Goal: Information Seeking & Learning: Learn about a topic

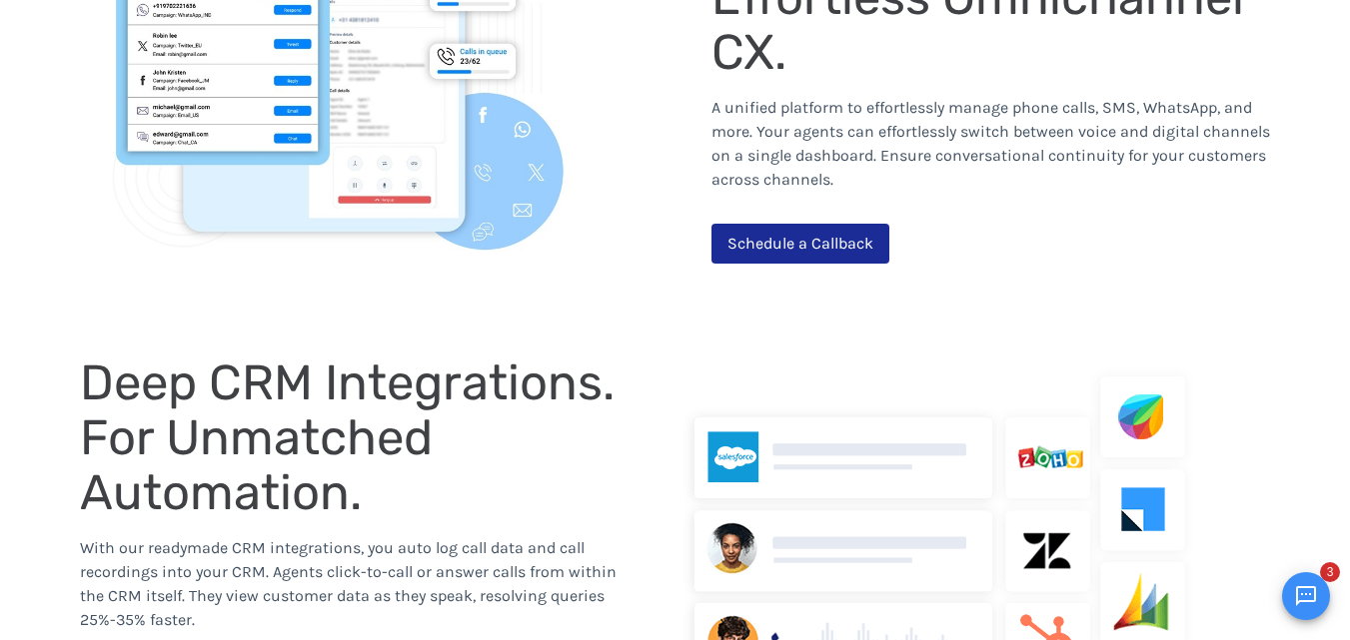
scroll to position [1798, 0]
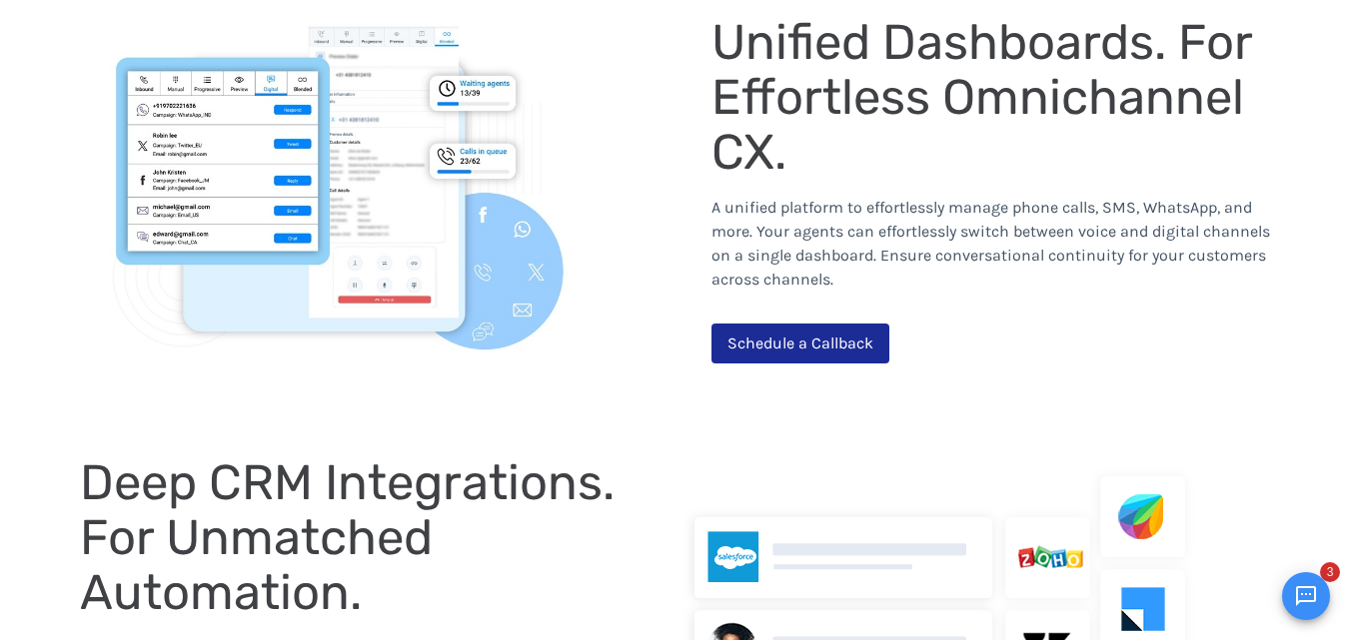
drag, startPoint x: 882, startPoint y: 103, endPoint x: 874, endPoint y: 127, distance: 25.3
click at [880, 103] on span "Unified Dashboards. For Effortless Omnichannel CX." at bounding box center [987, 97] width 552 height 168
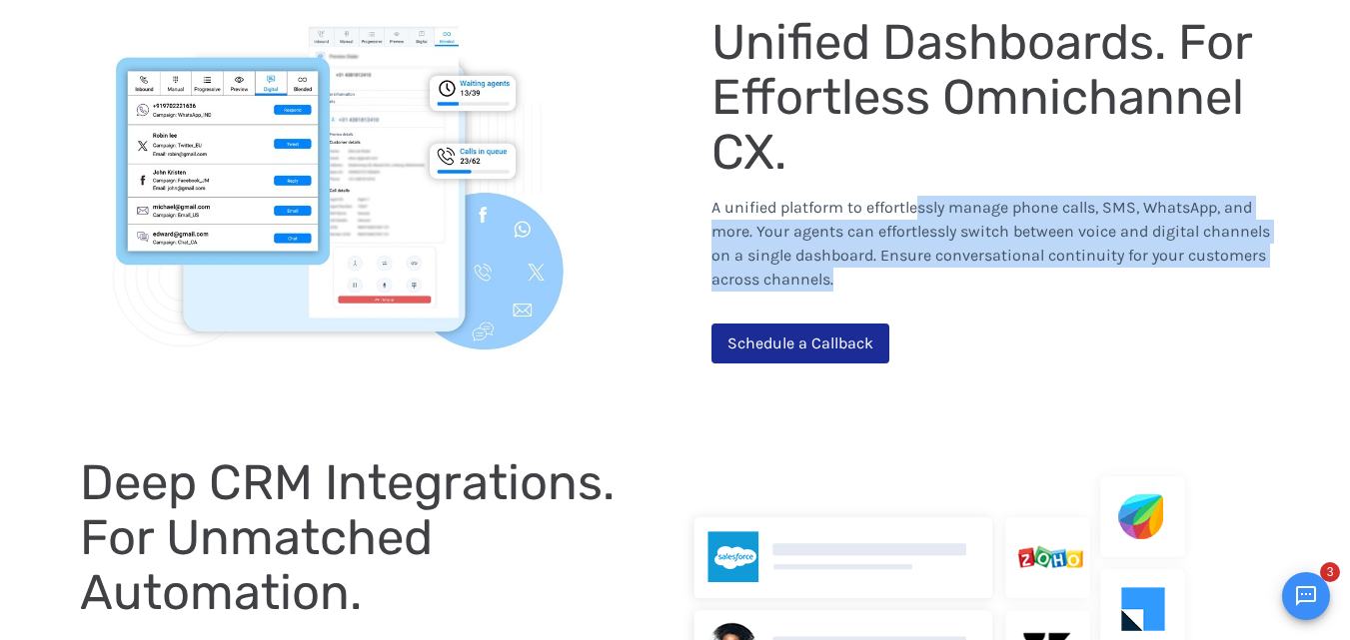
drag, startPoint x: 916, startPoint y: 210, endPoint x: 1143, endPoint y: 271, distance: 234.8
click at [1143, 271] on p "A unified platform to effortlessly manage phone calls, SMS, WhatsApp, and more.…" at bounding box center [990, 244] width 559 height 96
drag, startPoint x: 1045, startPoint y: 294, endPoint x: 1039, endPoint y: 303, distance: 10.8
click at [1045, 295] on div "A unified platform to effortlessly manage phone calls, SMS, WhatsApp, and more.…" at bounding box center [990, 252] width 559 height 144
click at [938, 234] on span "A unified platform to effortlessly manage phone calls, SMS, WhatsApp, and more.…" at bounding box center [990, 243] width 558 height 91
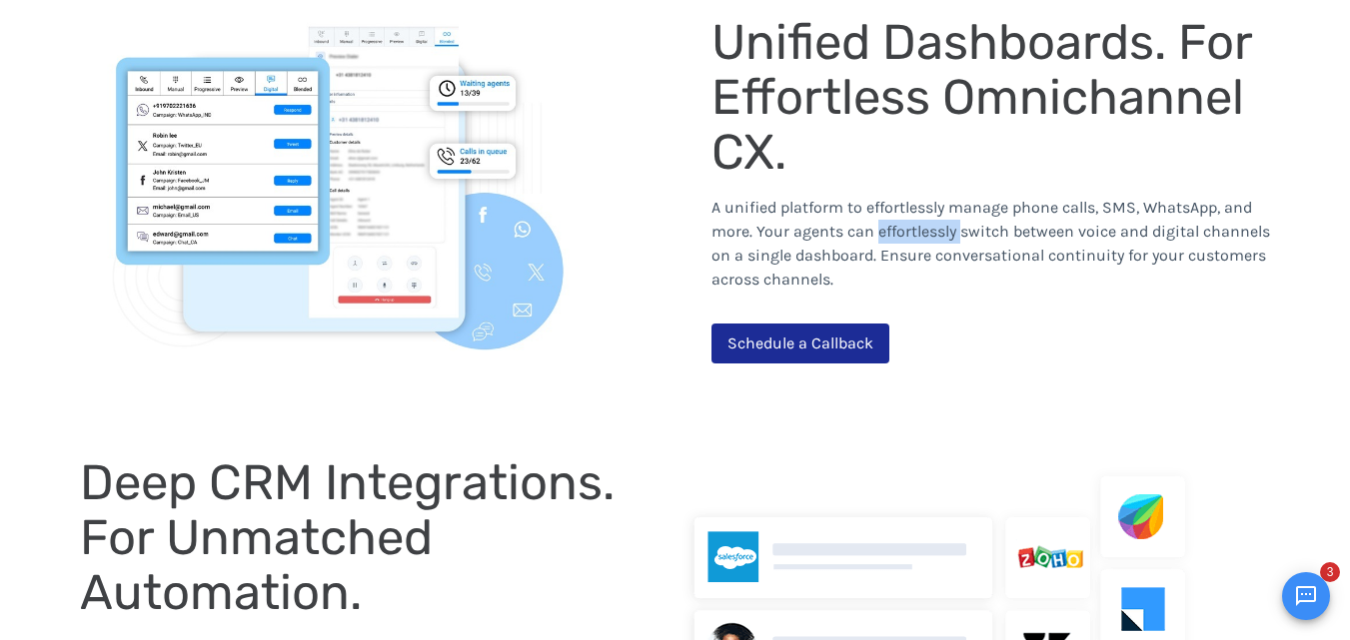
click at [938, 234] on span "A unified platform to effortlessly manage phone calls, SMS, WhatsApp, and more.…" at bounding box center [990, 243] width 558 height 91
drag, startPoint x: 1045, startPoint y: 230, endPoint x: 1225, endPoint y: 251, distance: 181.0
click at [1228, 241] on span "A unified platform to effortlessly manage phone calls, SMS, WhatsApp, and more.…" at bounding box center [990, 243] width 558 height 91
click at [1211, 269] on p "A unified platform to effortlessly manage phone calls, SMS, WhatsApp, and more.…" at bounding box center [990, 244] width 559 height 96
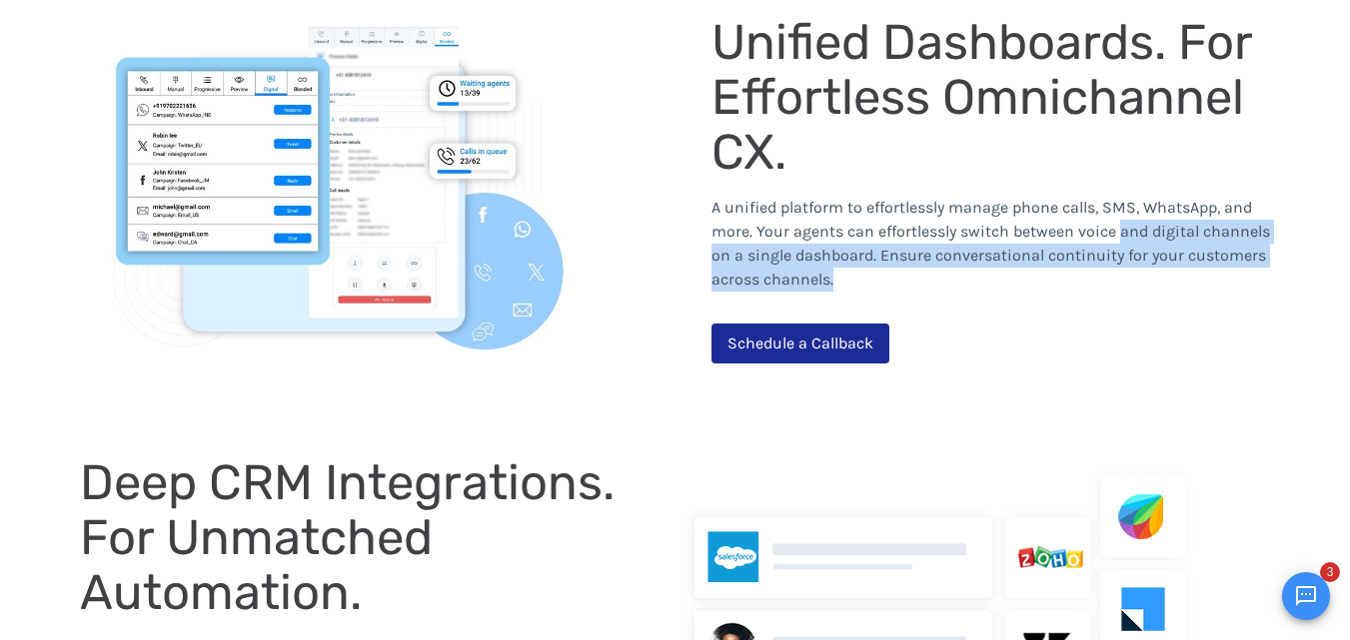
drag, startPoint x: 1120, startPoint y: 238, endPoint x: 1252, endPoint y: 272, distance: 136.2
click at [1252, 272] on p "A unified platform to effortlessly manage phone calls, SMS, WhatsApp, and more.…" at bounding box center [990, 244] width 559 height 96
click at [1234, 299] on div "A unified platform to effortlessly manage phone calls, SMS, WhatsApp, and more.…" at bounding box center [990, 252] width 559 height 144
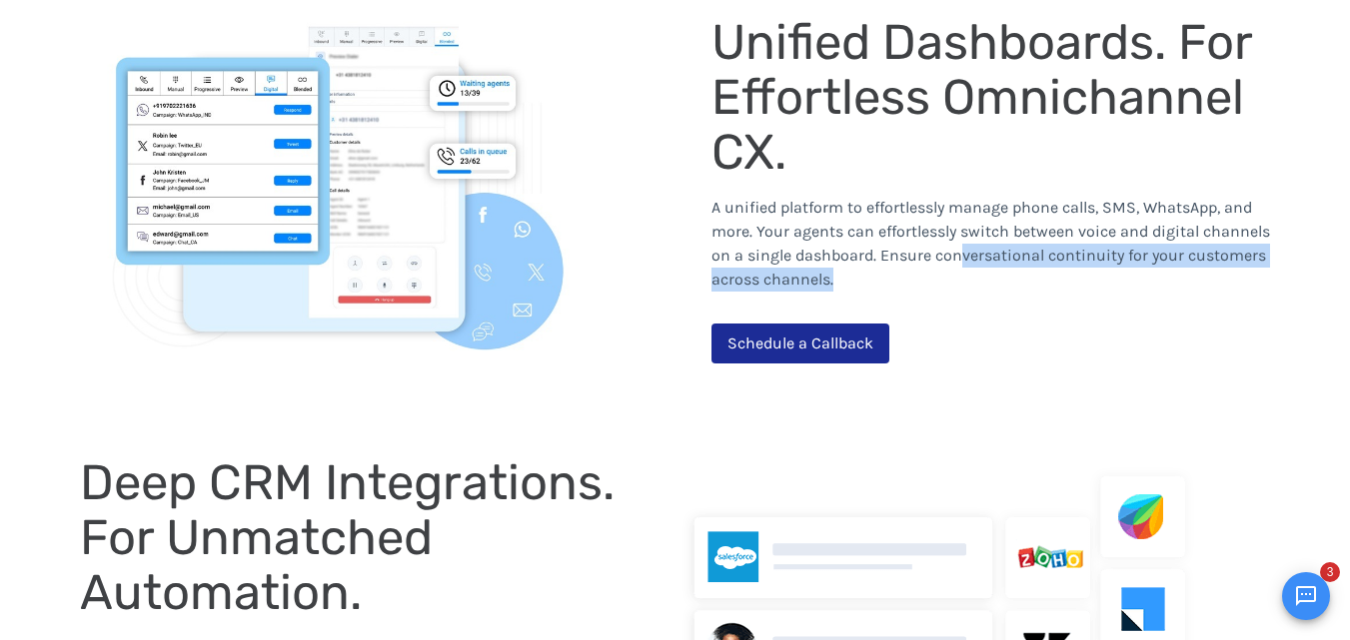
drag, startPoint x: 957, startPoint y: 262, endPoint x: 1125, endPoint y: 273, distance: 168.2
click at [1125, 273] on p "A unified platform to effortlessly manage phone calls, SMS, WhatsApp, and more.…" at bounding box center [990, 244] width 559 height 96
click at [1125, 294] on div "A unified platform to effortlessly manage phone calls, SMS, WhatsApp, and more.…" at bounding box center [990, 252] width 559 height 144
drag, startPoint x: 1069, startPoint y: 258, endPoint x: 885, endPoint y: 281, distance: 185.3
click at [885, 281] on p "A unified platform to effortlessly manage phone calls, SMS, WhatsApp, and more.…" at bounding box center [990, 244] width 559 height 96
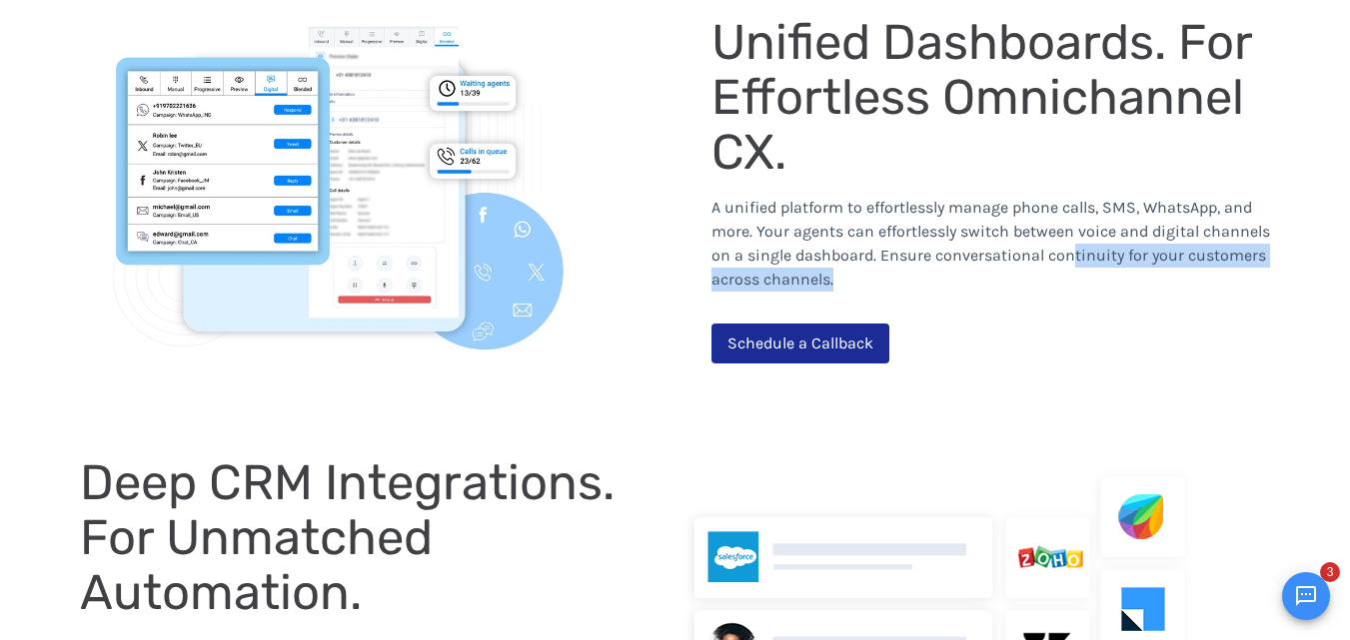
click at [863, 285] on p "A unified platform to effortlessly manage phone calls, SMS, WhatsApp, and more.…" at bounding box center [990, 244] width 559 height 96
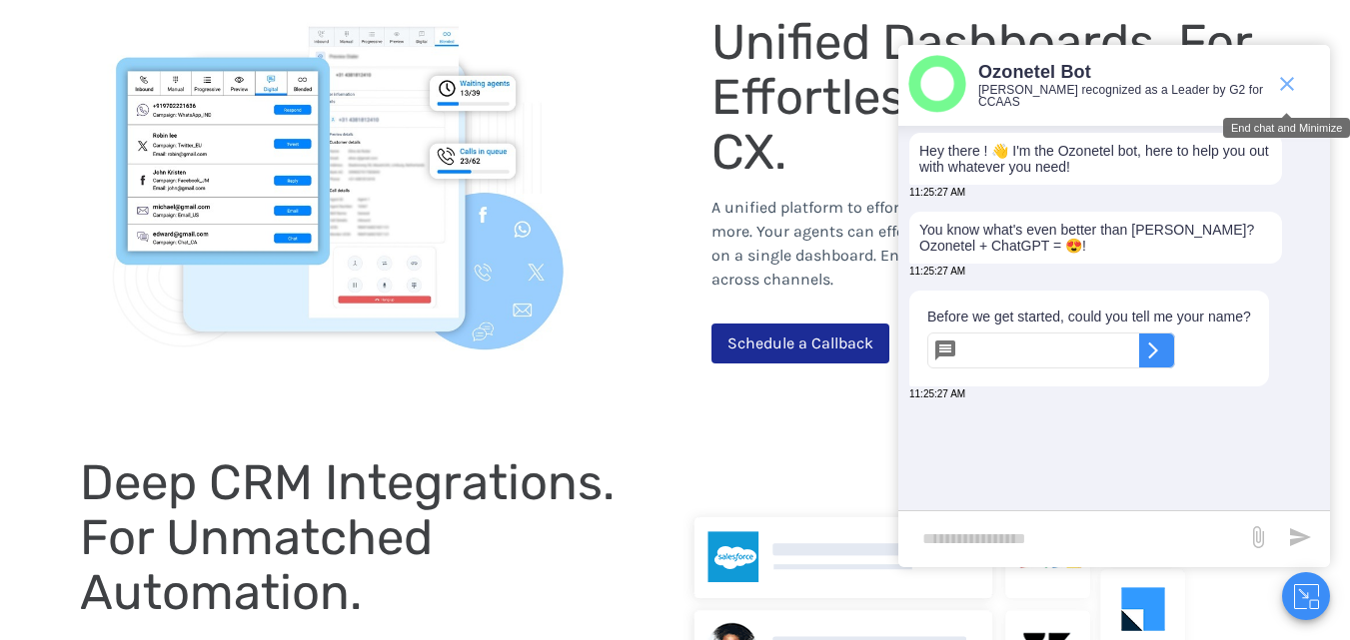
drag, startPoint x: 1288, startPoint y: 77, endPoint x: 1277, endPoint y: 115, distance: 39.5
click at [1288, 83] on icon "end chat or minimize" at bounding box center [1287, 84] width 24 height 24
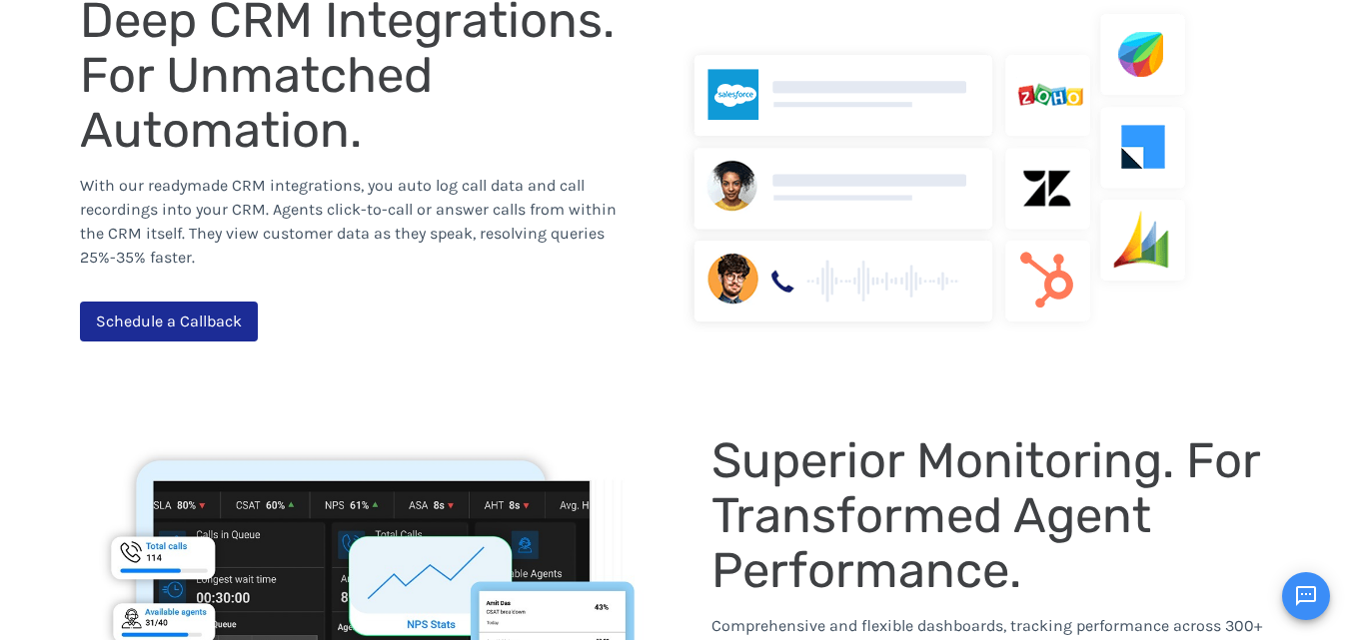
scroll to position [2298, 0]
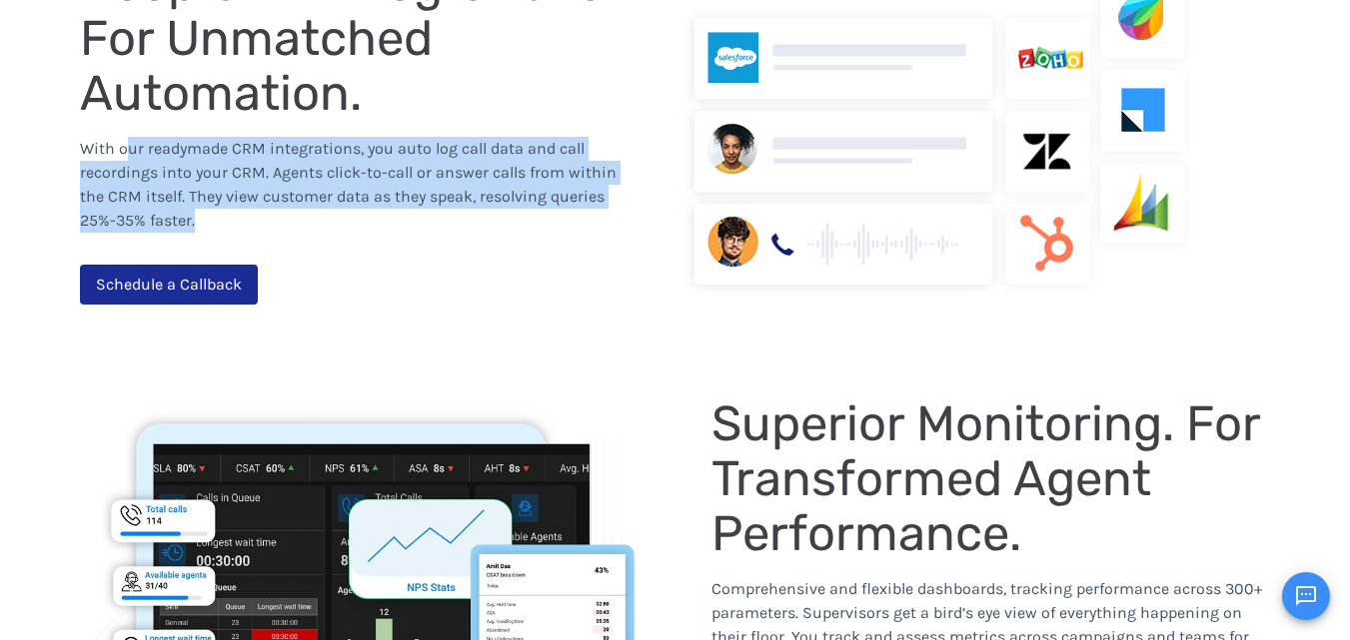
drag, startPoint x: 127, startPoint y: 142, endPoint x: 352, endPoint y: 222, distance: 238.6
click at [352, 222] on p "With our readymade CRM integrations, you auto log call data and call recordings…" at bounding box center [359, 185] width 559 height 96
click at [356, 265] on div "With our readymade CRM integrations, you auto log call data and call recordings…" at bounding box center [359, 193] width 559 height 144
